Goal: Transaction & Acquisition: Purchase product/service

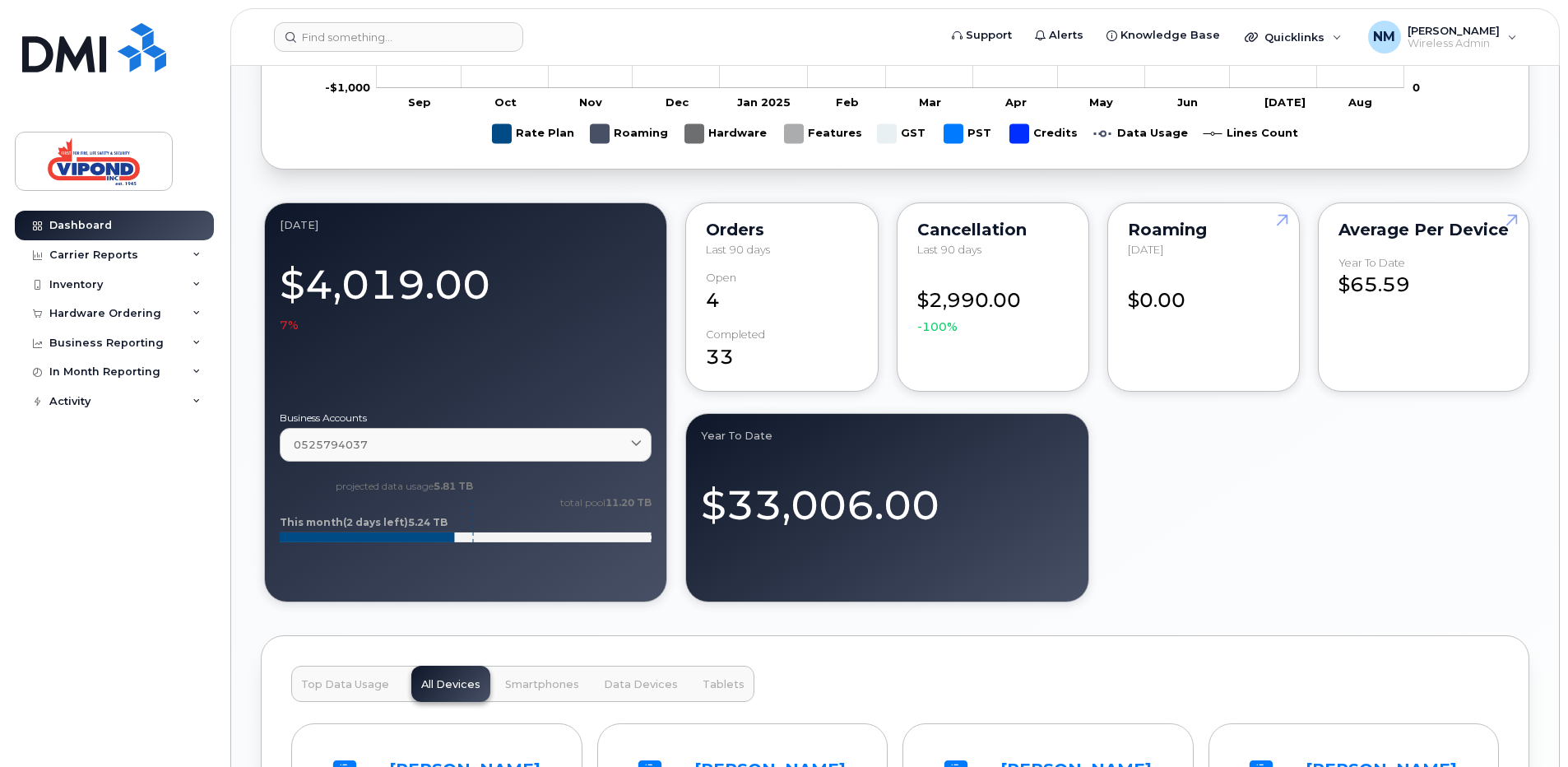
scroll to position [905, 0]
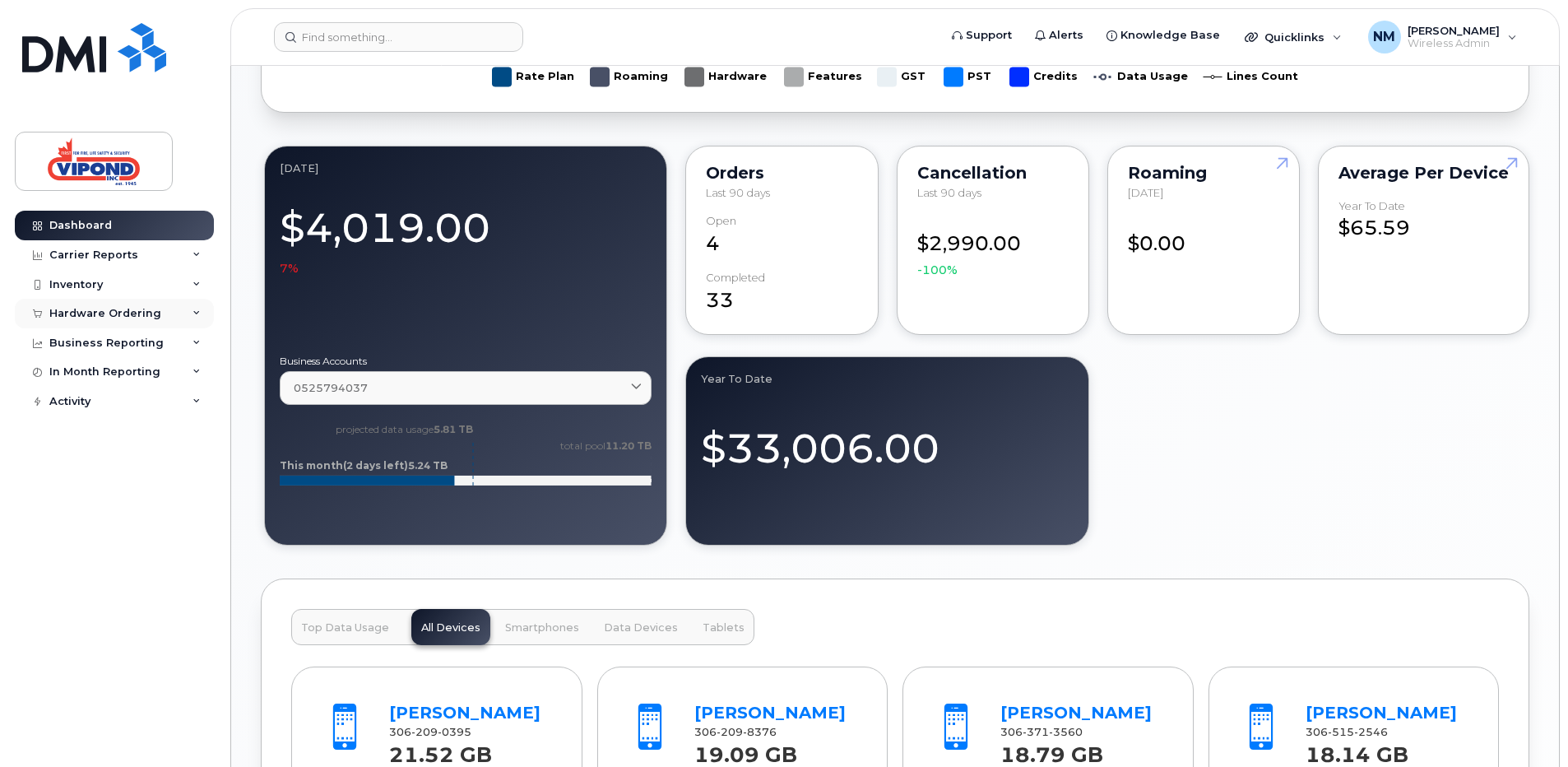
click at [88, 310] on div "Hardware Ordering" at bounding box center [105, 314] width 112 height 14
click at [90, 339] on div "Overview" at bounding box center [83, 343] width 53 height 14
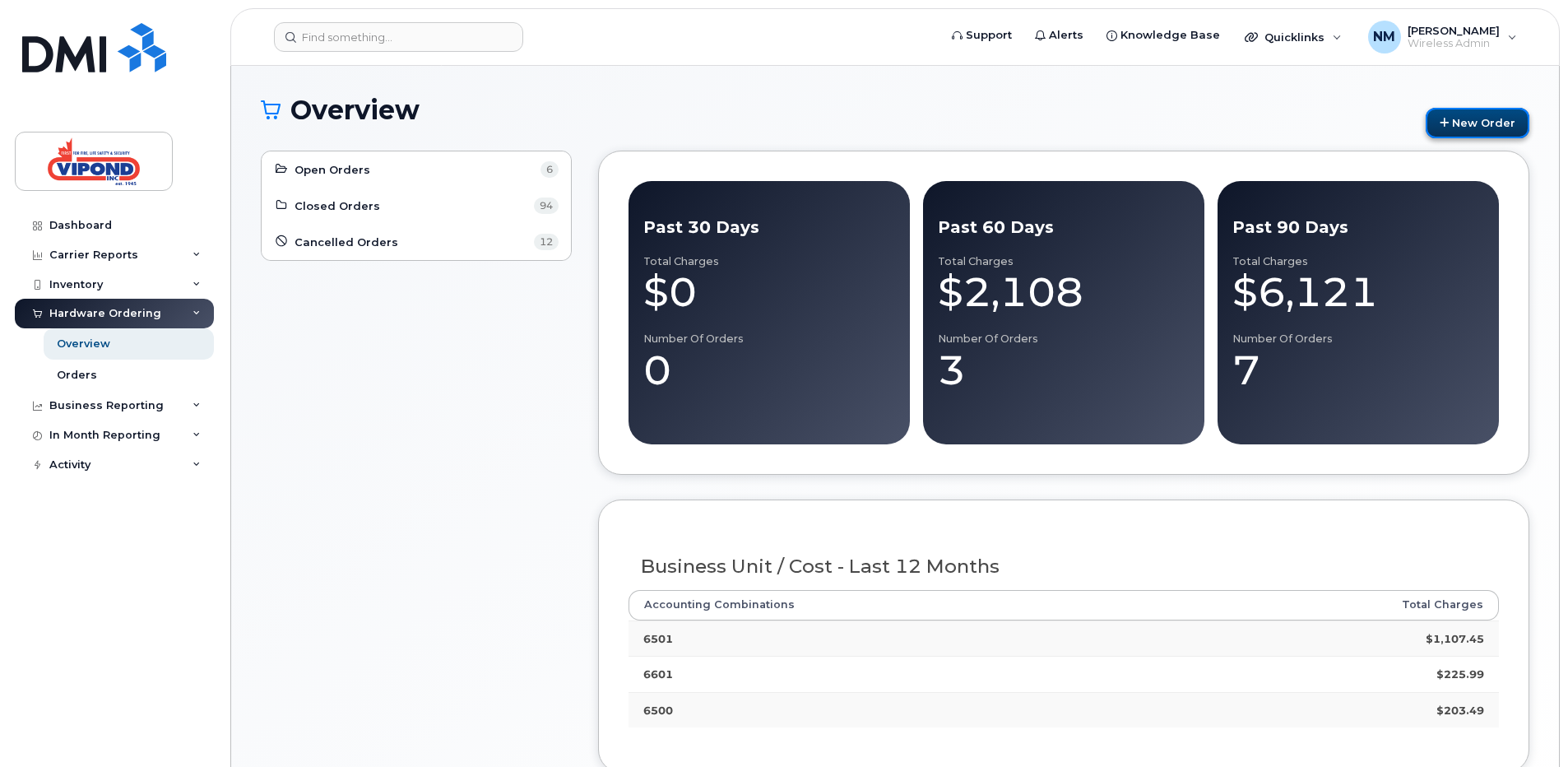
click at [1481, 122] on link "New Order" at bounding box center [1476, 123] width 103 height 31
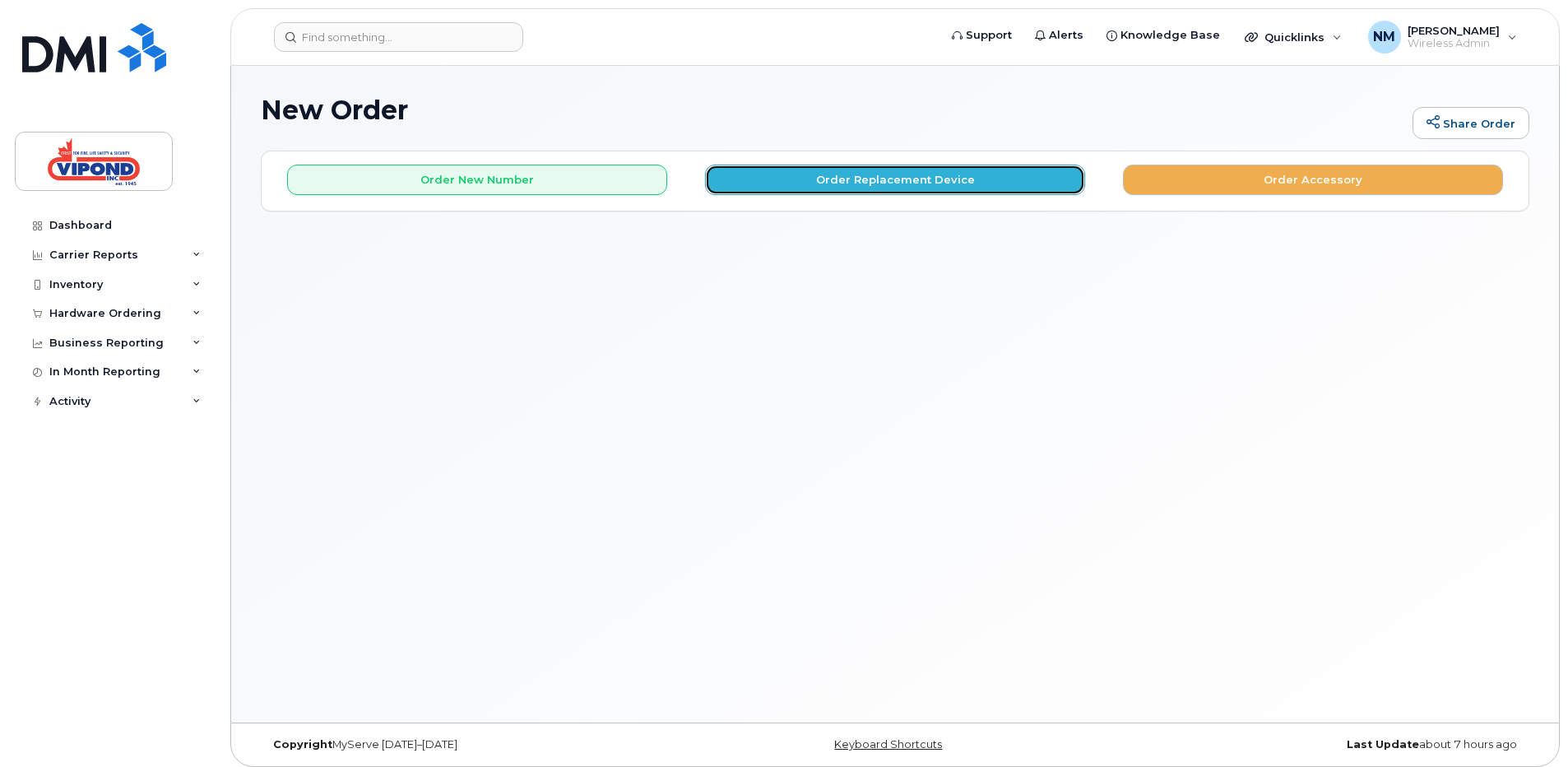
click at [939, 168] on button "Order Replacement Device" at bounding box center [895, 180] width 380 height 31
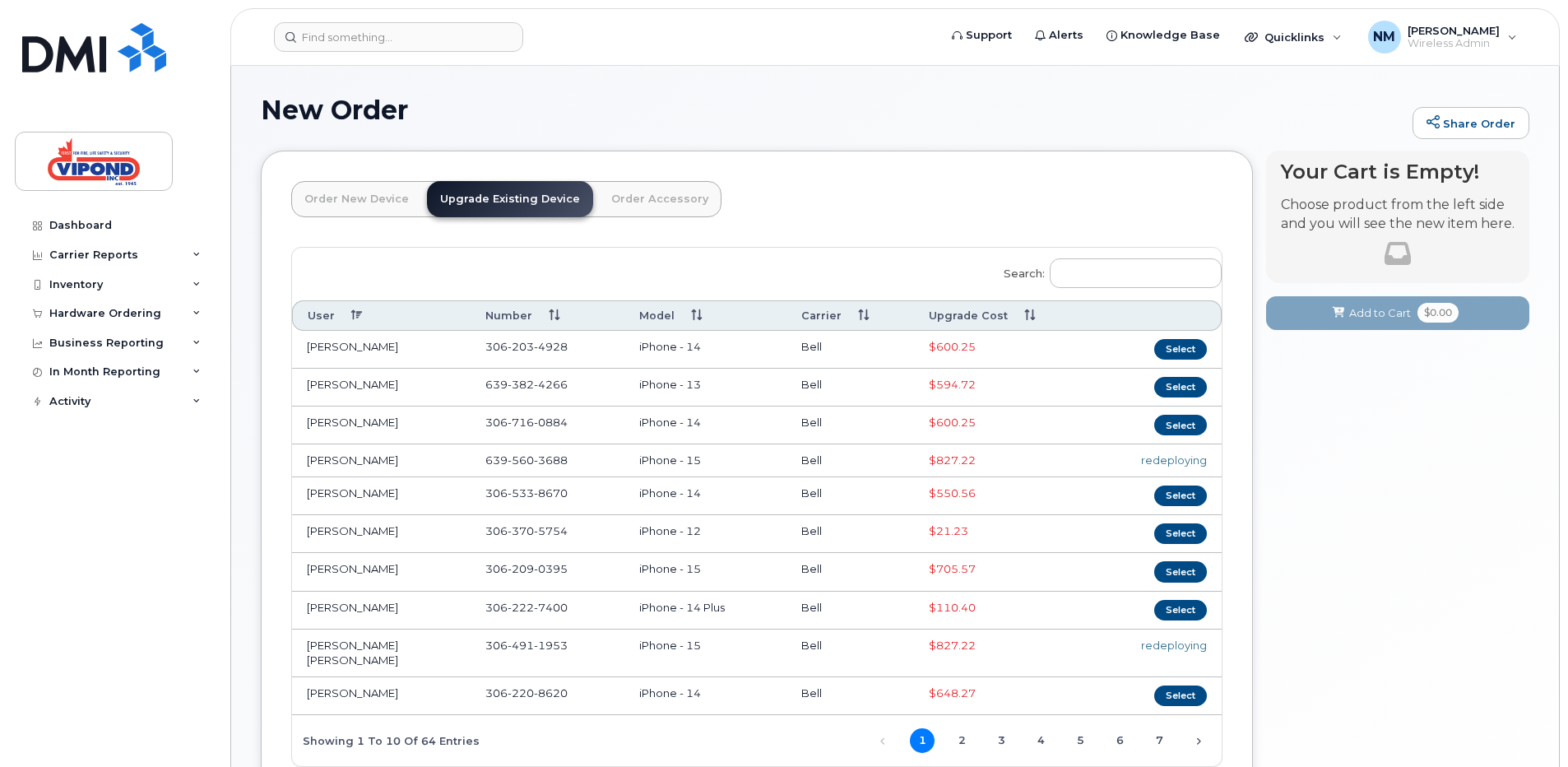
click at [983, 319] on th "Upgrade Cost" at bounding box center [1003, 315] width 178 height 31
